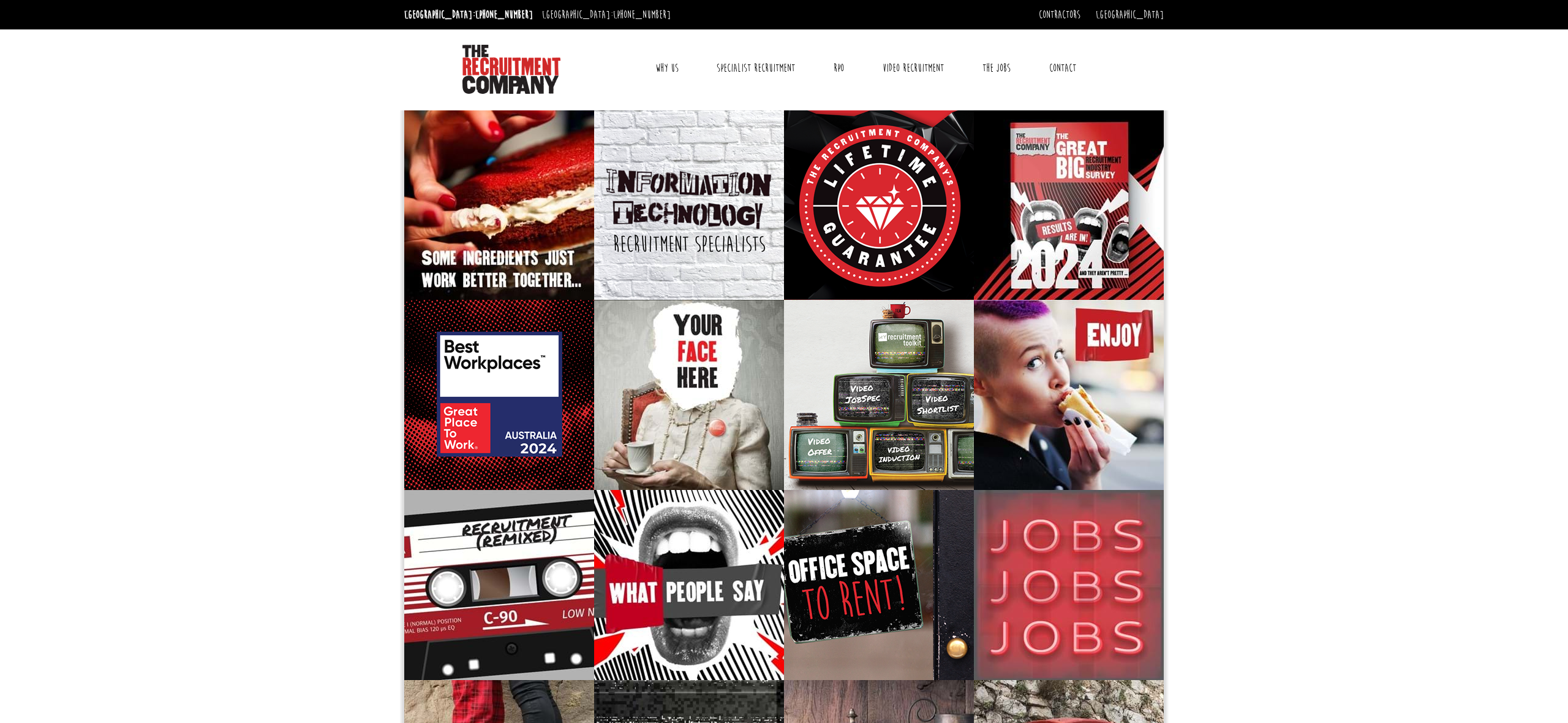
click at [1059, 63] on link "Contact" at bounding box center [1063, 67] width 46 height 31
click at [1051, 64] on link "Contact" at bounding box center [1063, 67] width 46 height 31
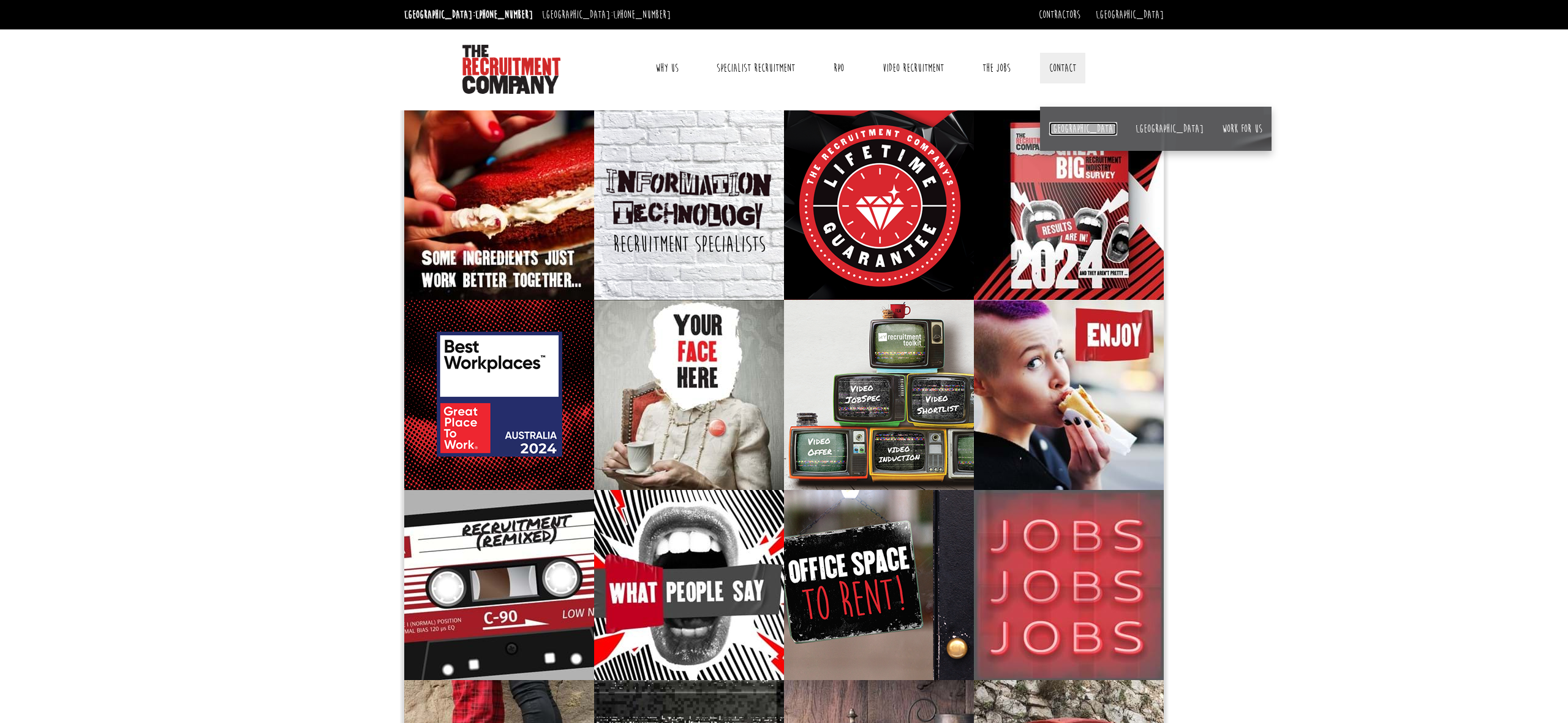
click at [1061, 131] on link "[GEOGRAPHIC_DATA]" at bounding box center [1084, 128] width 68 height 13
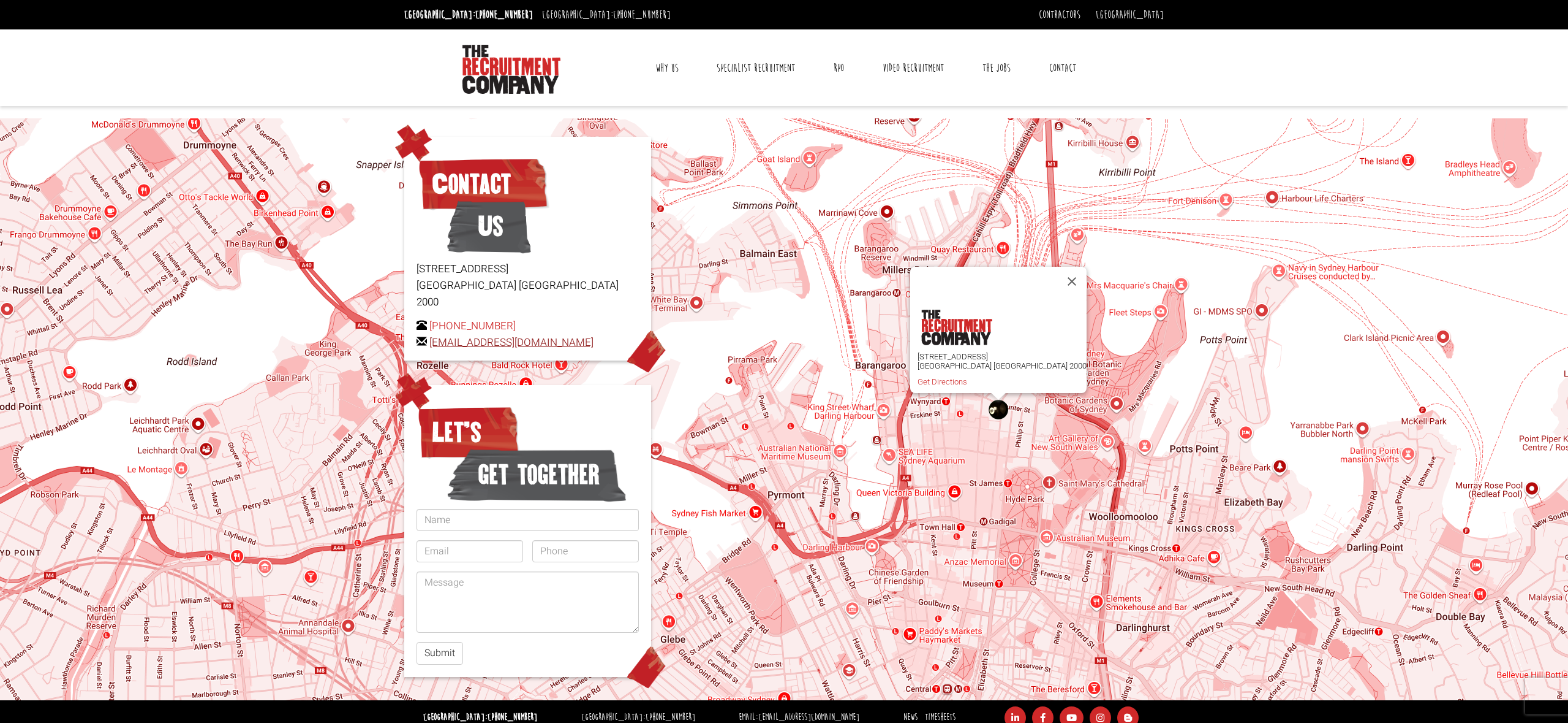
drag, startPoint x: 600, startPoint y: 325, endPoint x: 431, endPoint y: 325, distance: 169.0
click at [431, 325] on p "+61 2 8346 6700 hello@therecruitmentcompany.com" at bounding box center [528, 334] width 222 height 33
copy link "[EMAIL_ADDRESS][DOMAIN_NAME]"
